Goal: Task Accomplishment & Management: Use online tool/utility

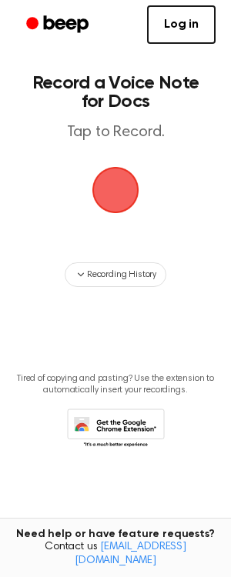
click at [136, 173] on span "button" at bounding box center [115, 190] width 47 height 47
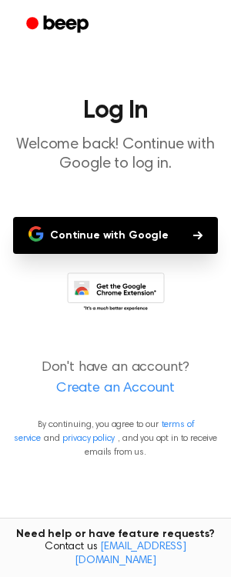
click at [134, 238] on button "Continue with Google" at bounding box center [115, 235] width 205 height 37
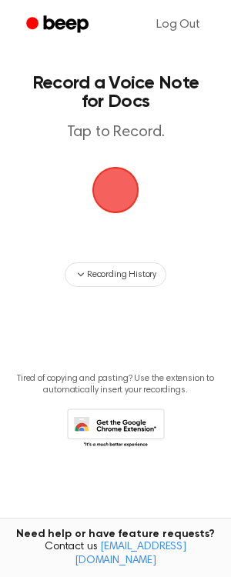
click at [97, 198] on span "button" at bounding box center [114, 189] width 59 height 59
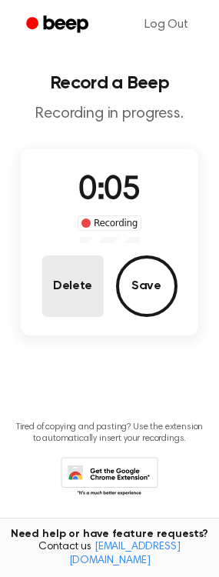
click at [75, 282] on button "Delete" at bounding box center [73, 287] width 62 height 62
